Goal: Task Accomplishment & Management: Manage account settings

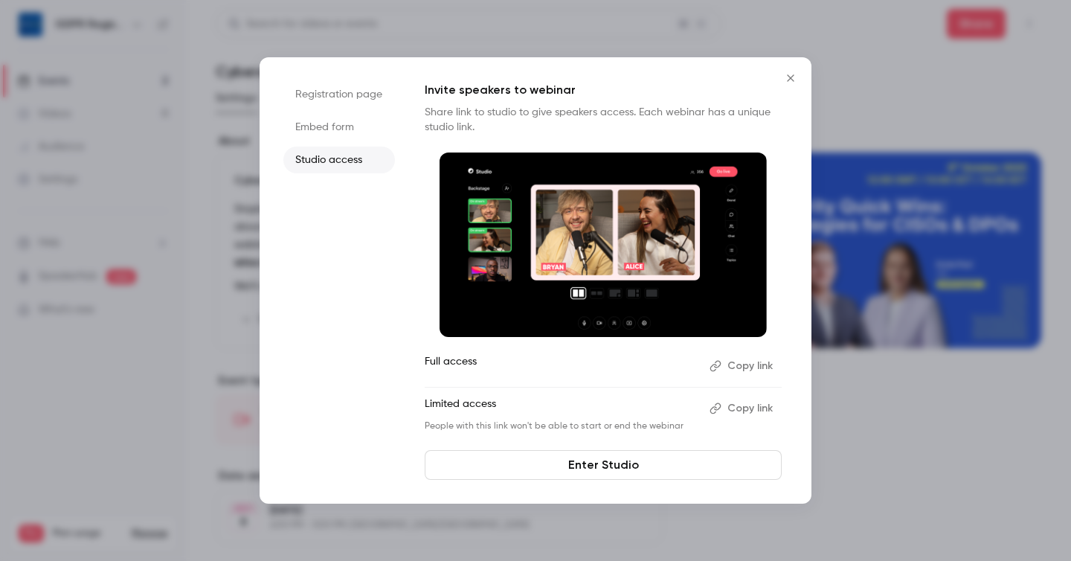
click at [791, 79] on icon "Close" at bounding box center [790, 77] width 7 height 7
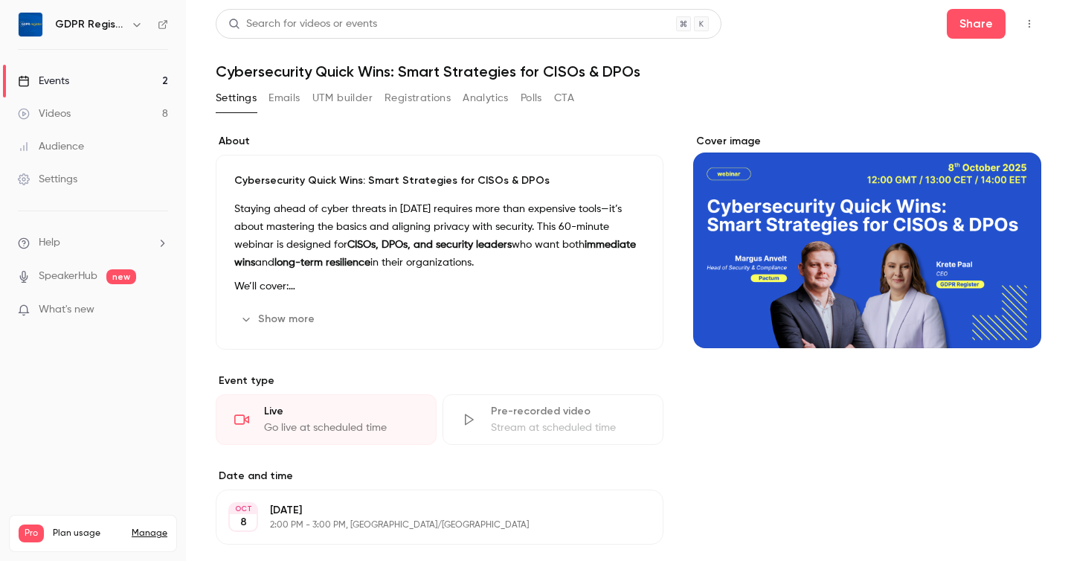
click at [433, 93] on button "Registrations" at bounding box center [417, 98] width 66 height 24
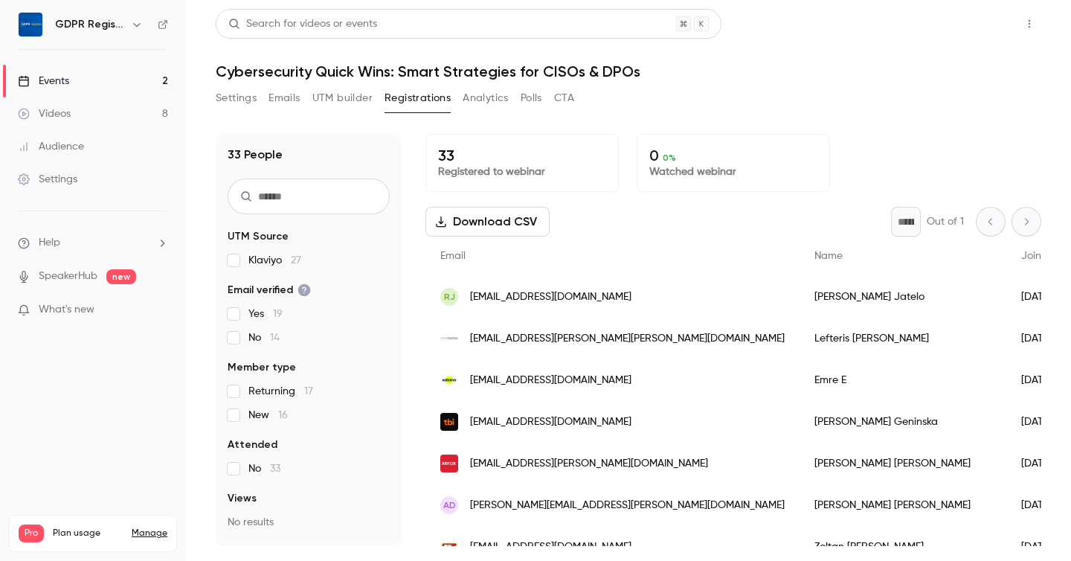
click at [969, 29] on button "Share" at bounding box center [976, 24] width 59 height 30
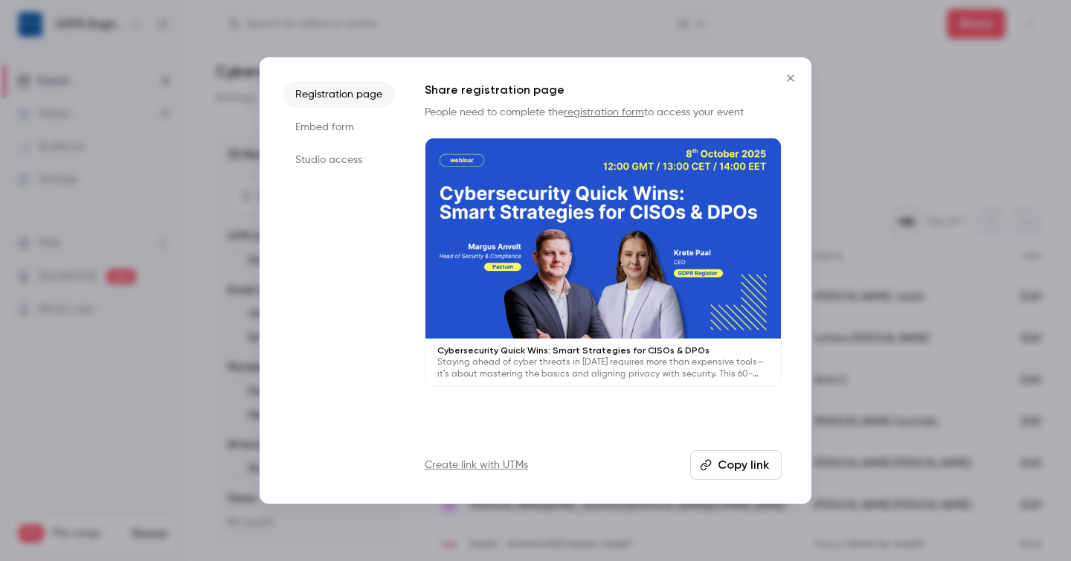
click at [323, 150] on li "Studio access" at bounding box center [339, 159] width 112 height 27
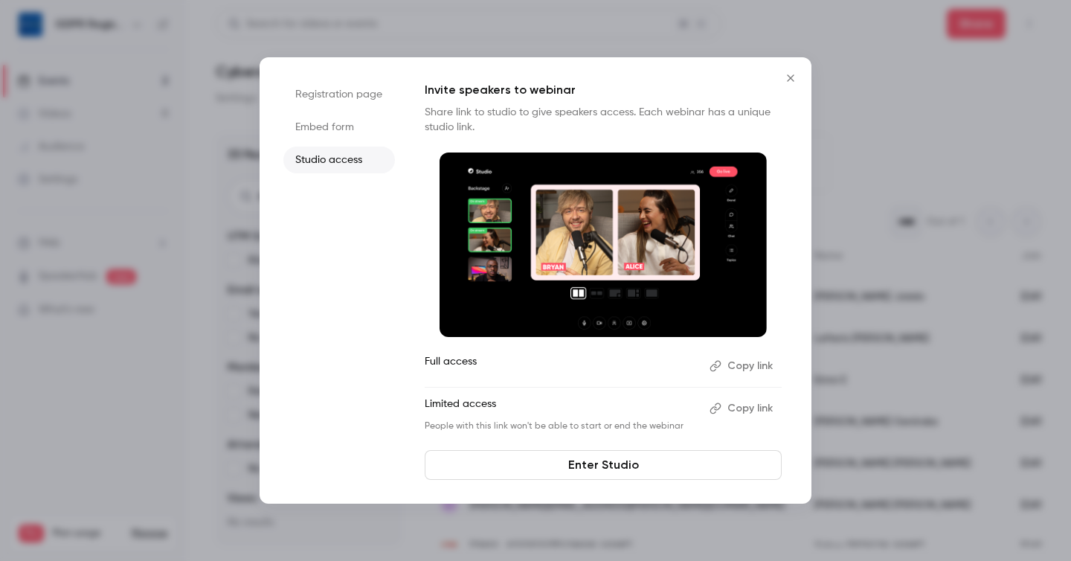
click at [637, 459] on link "Enter Studio" at bounding box center [603, 465] width 357 height 30
click at [788, 81] on icon "Close" at bounding box center [790, 78] width 18 height 12
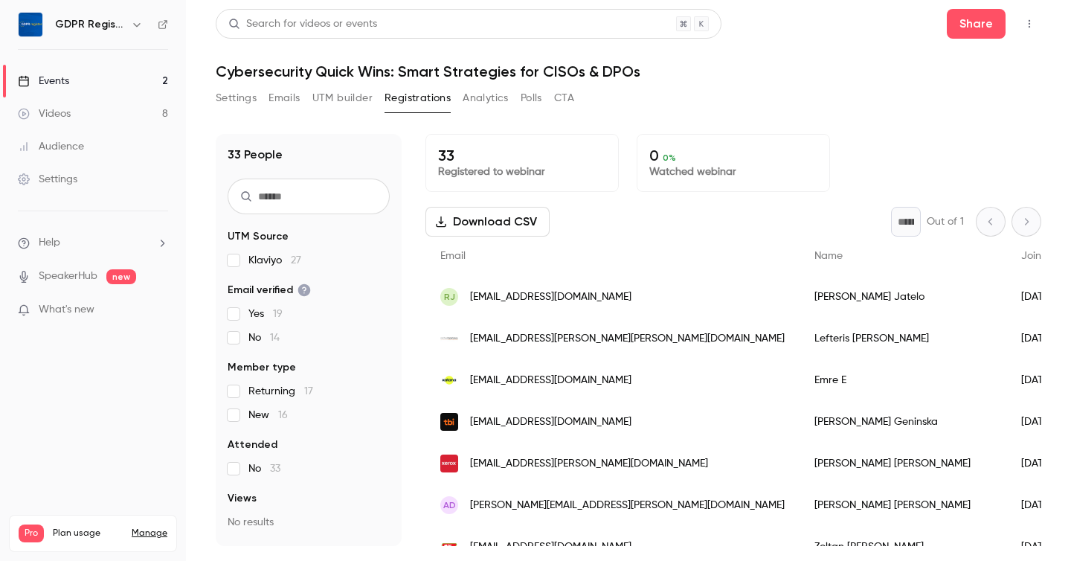
click at [694, 97] on div "Settings Emails UTM builder Registrations Analytics Polls CTA" at bounding box center [628, 101] width 825 height 30
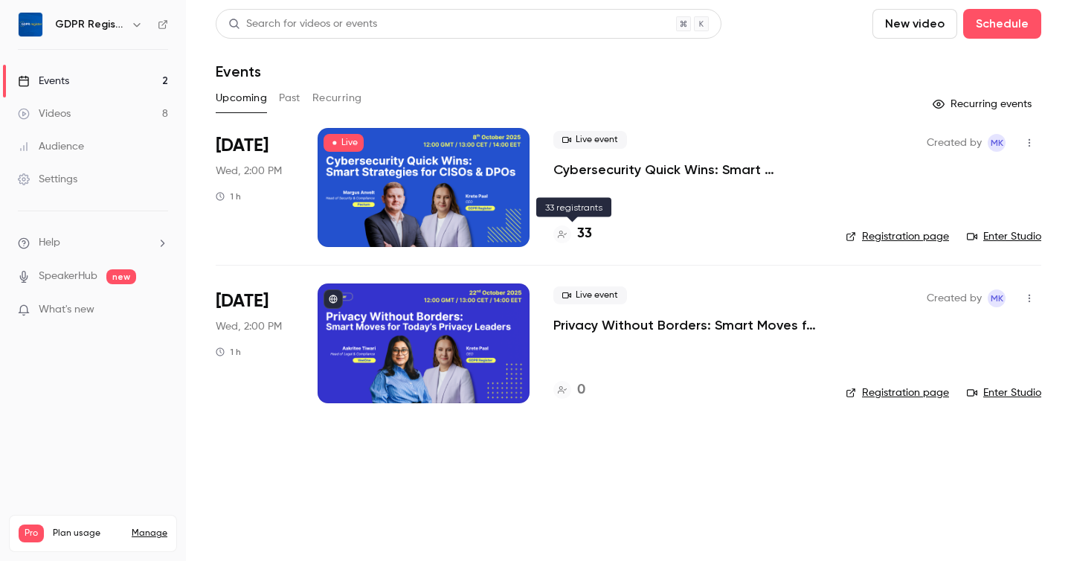
click at [578, 230] on h4 "33" at bounding box center [584, 234] width 15 height 20
